Goal: Task Accomplishment & Management: Manage account settings

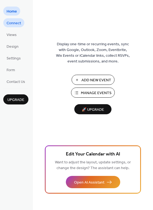
click at [16, 21] on span "Connect" at bounding box center [14, 23] width 14 height 6
click at [14, 24] on span "Connect" at bounding box center [14, 23] width 14 height 6
click at [16, 27] on ul "Home Connect Views Design Settings Form Contact Us" at bounding box center [15, 46] width 25 height 79
click at [18, 22] on span "Connect" at bounding box center [14, 23] width 14 height 6
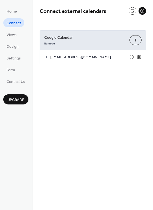
click at [140, 56] on icon at bounding box center [139, 57] width 4 height 4
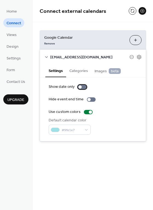
click at [80, 88] on div at bounding box center [79, 86] width 3 height 3
click at [82, 87] on div at bounding box center [82, 87] width 9 height 4
click at [83, 73] on button "Categories" at bounding box center [78, 70] width 25 height 13
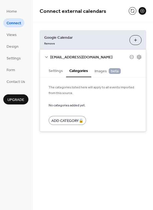
click at [105, 71] on span "Images beta" at bounding box center [107, 71] width 26 height 6
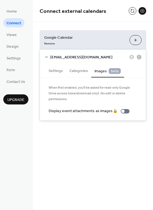
click at [55, 73] on button "Settings" at bounding box center [55, 70] width 21 height 13
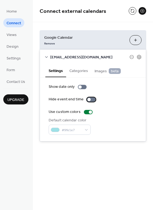
click at [90, 101] on div at bounding box center [91, 99] width 9 height 4
click at [9, 35] on span "Views" at bounding box center [12, 35] width 10 height 6
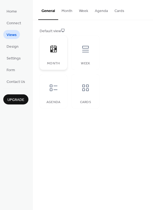
click at [56, 56] on div at bounding box center [53, 49] width 16 height 16
click at [16, 47] on span "Design" at bounding box center [13, 47] width 12 height 6
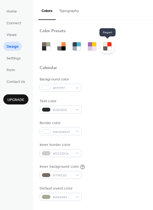
click at [110, 47] on div at bounding box center [109, 48] width 4 height 4
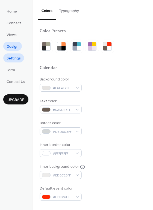
click at [15, 59] on span "Settings" at bounding box center [14, 59] width 14 height 6
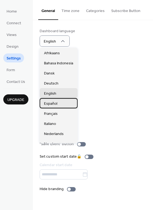
click at [52, 104] on span "Español" at bounding box center [50, 104] width 13 height 6
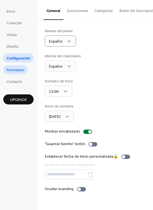
click at [20, 70] on span "Formulario" at bounding box center [16, 70] width 18 height 6
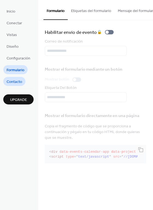
click at [19, 79] on span "Contacto" at bounding box center [15, 82] width 16 height 6
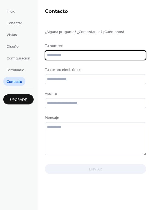
click at [26, 158] on div "Inicio Conectar Vistas Diseño Configuración Formulario Contacto Upgrade" at bounding box center [19, 105] width 38 height 210
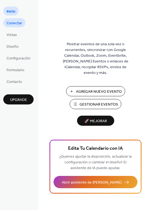
click at [16, 23] on span "Conectar" at bounding box center [15, 23] width 16 height 6
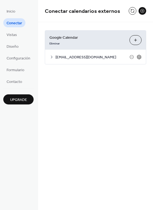
click at [138, 57] on icon at bounding box center [138, 57] width 5 height 5
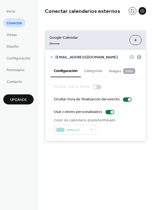
click at [93, 69] on button "Categorías" at bounding box center [93, 70] width 25 height 13
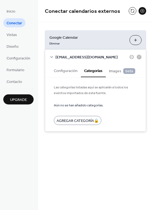
click at [112, 72] on span "Images beta" at bounding box center [122, 71] width 26 height 6
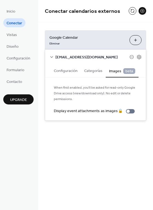
click at [67, 68] on button "Configuración" at bounding box center [65, 70] width 30 height 13
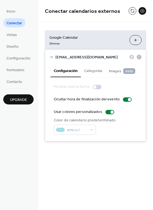
click at [51, 58] on icon at bounding box center [51, 57] width 4 height 4
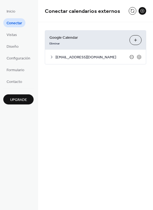
click at [133, 57] on icon at bounding box center [131, 57] width 4 height 4
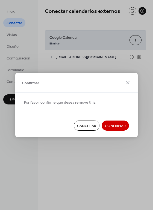
click at [114, 127] on span "Confirmar" at bounding box center [115, 126] width 21 height 6
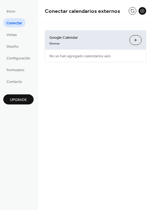
click at [136, 39] on button "Seleccionar Calendarios" at bounding box center [135, 40] width 12 height 10
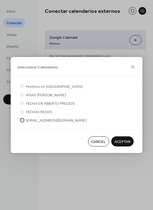
click at [33, 122] on span "[EMAIL_ADDRESS][DOMAIN_NAME]" at bounding box center [56, 121] width 60 height 6
click at [23, 113] on div at bounding box center [21, 111] width 3 height 3
click at [22, 120] on icon at bounding box center [22, 120] width 2 height 2
click at [122, 139] on span "ACEPTAR" at bounding box center [122, 142] width 16 height 6
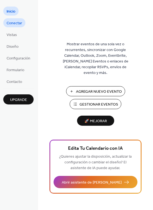
click at [20, 21] on span "Conectar" at bounding box center [15, 23] width 16 height 6
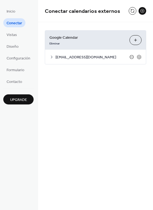
click at [131, 57] on icon at bounding box center [131, 57] width 2 height 0
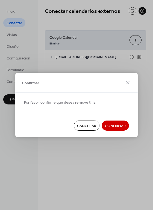
click at [116, 125] on span "Confirmar" at bounding box center [115, 126] width 21 height 6
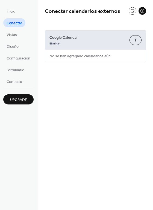
click at [134, 40] on button "Seleccionar Calendarios" at bounding box center [135, 40] width 12 height 10
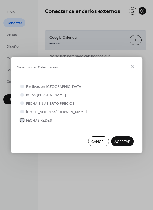
click at [23, 120] on div at bounding box center [21, 119] width 3 height 3
click at [128, 143] on span "ACEPTAR" at bounding box center [122, 142] width 16 height 6
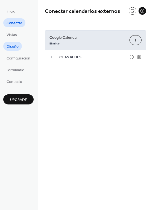
click at [16, 46] on span "Diseño" at bounding box center [13, 47] width 12 height 6
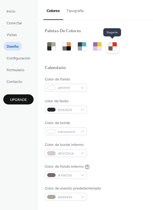
click at [114, 47] on div at bounding box center [114, 48] width 4 height 4
